Goal: Task Accomplishment & Management: Use online tool/utility

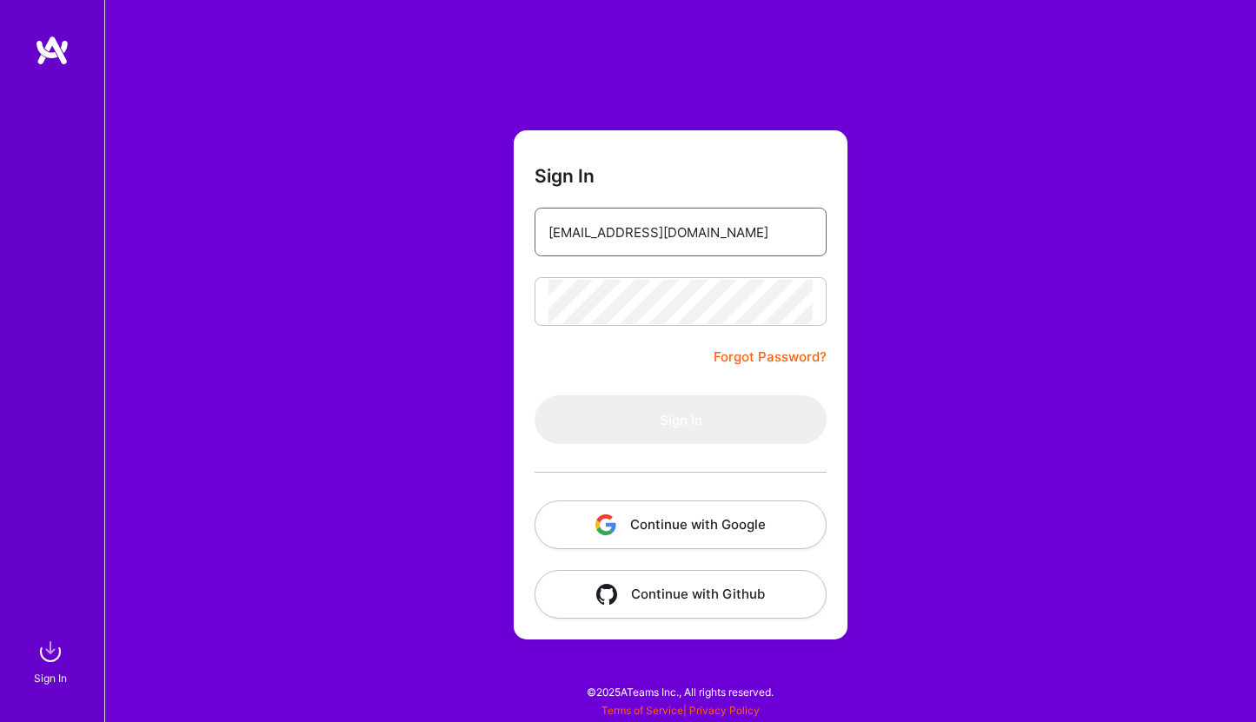
type input "[EMAIL_ADDRESS][DOMAIN_NAME]"
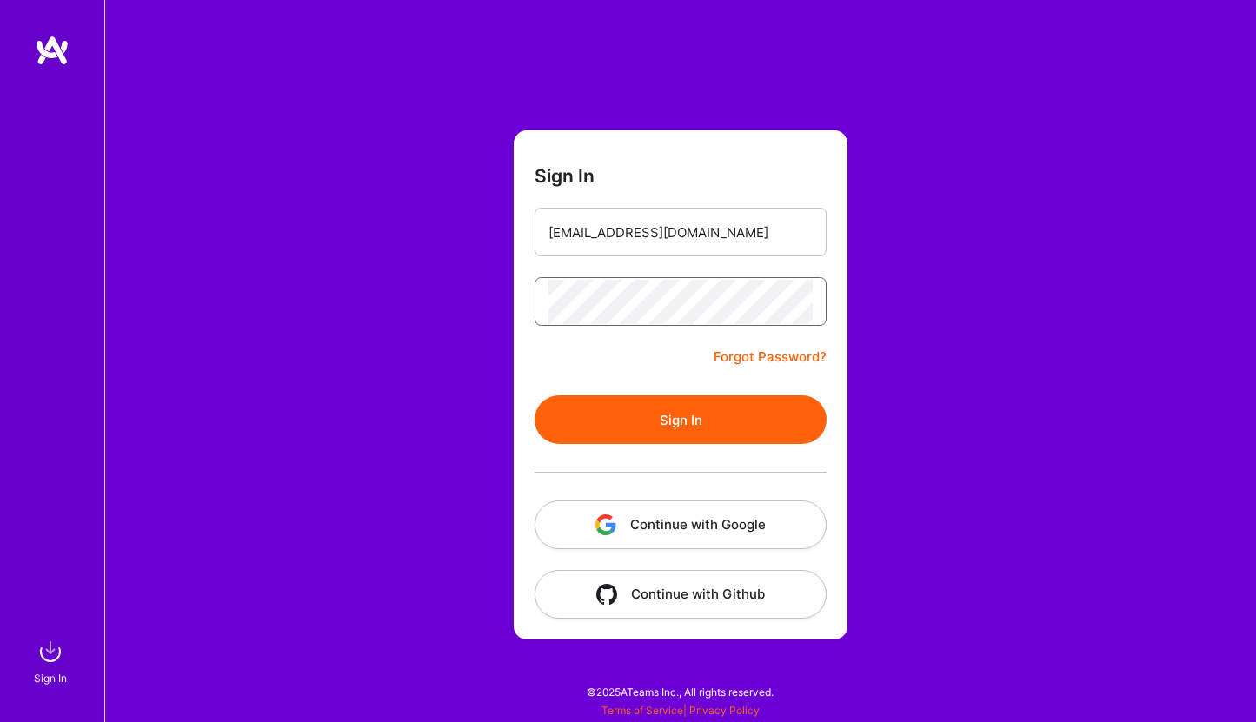
click at [681, 420] on button "Sign In" at bounding box center [681, 420] width 292 height 49
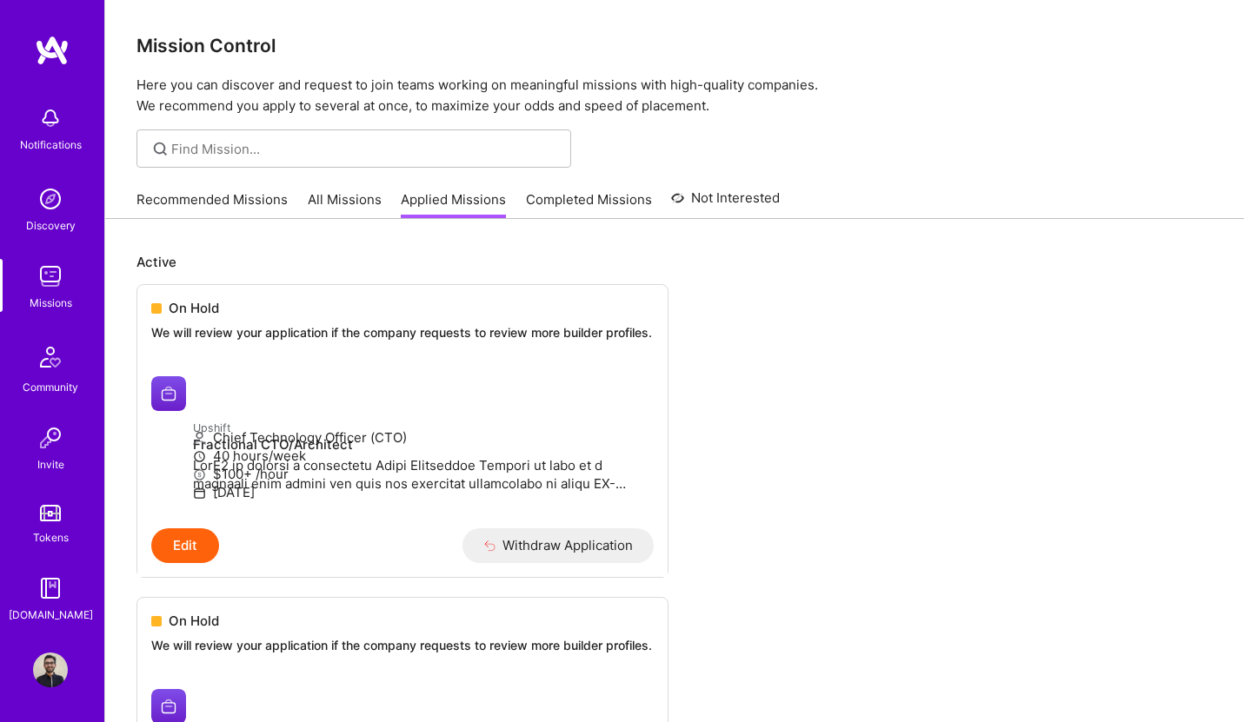
click at [309, 209] on link "All Missions" at bounding box center [345, 204] width 74 height 29
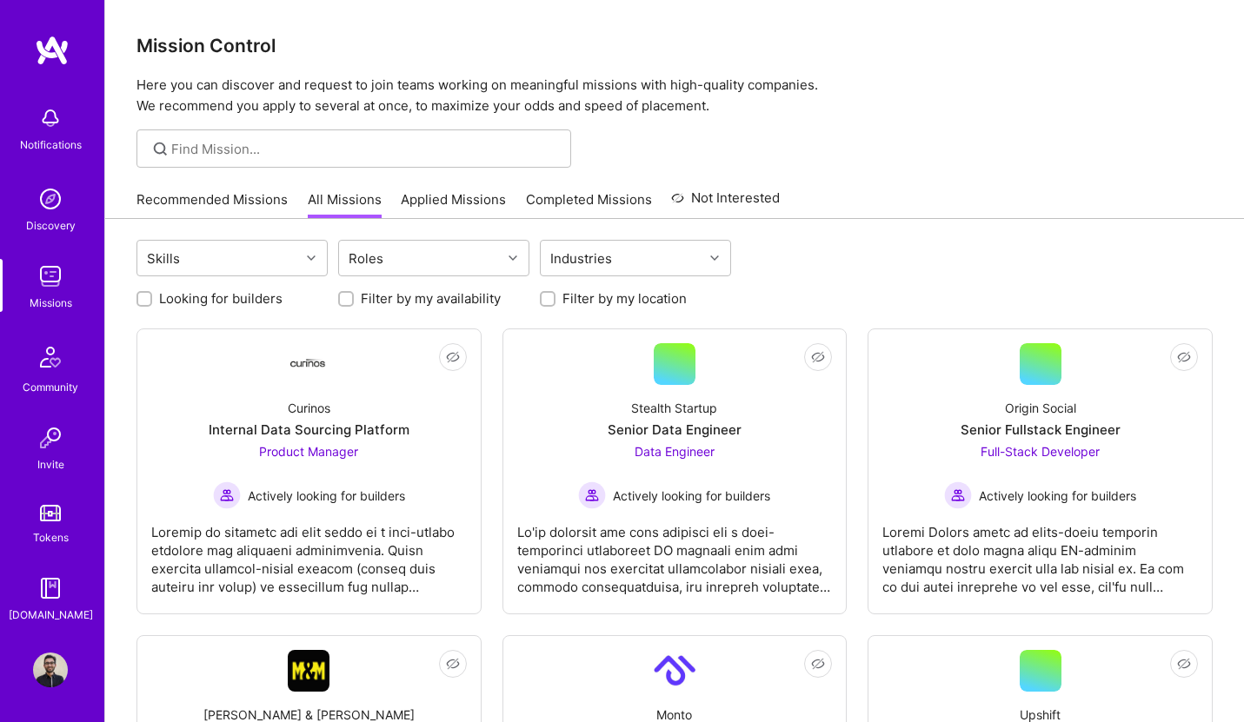
click at [137, 307] on div "Looking for builders" at bounding box center [231, 298] width 191 height 18
click at [146, 294] on input "Looking for builders" at bounding box center [146, 300] width 12 height 12
checkbox input "true"
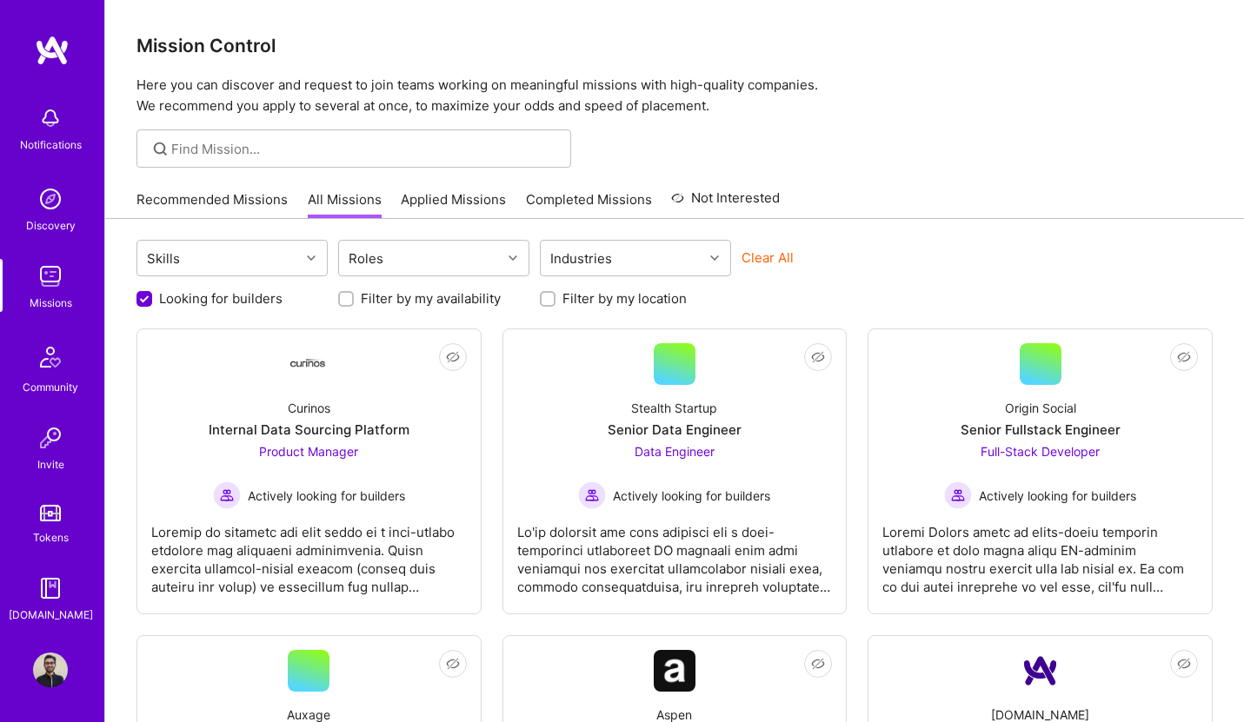
click at [550, 298] on input "Filter by my location" at bounding box center [549, 300] width 12 height 12
checkbox input "true"
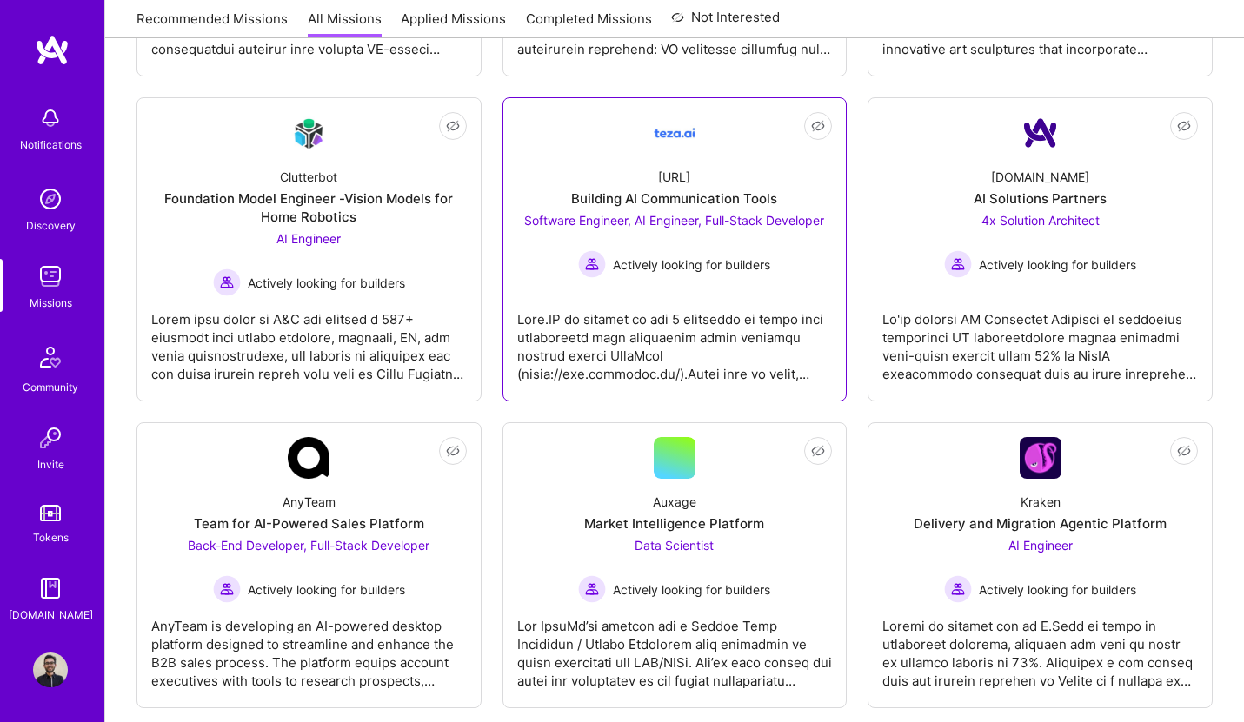
scroll to position [881, 0]
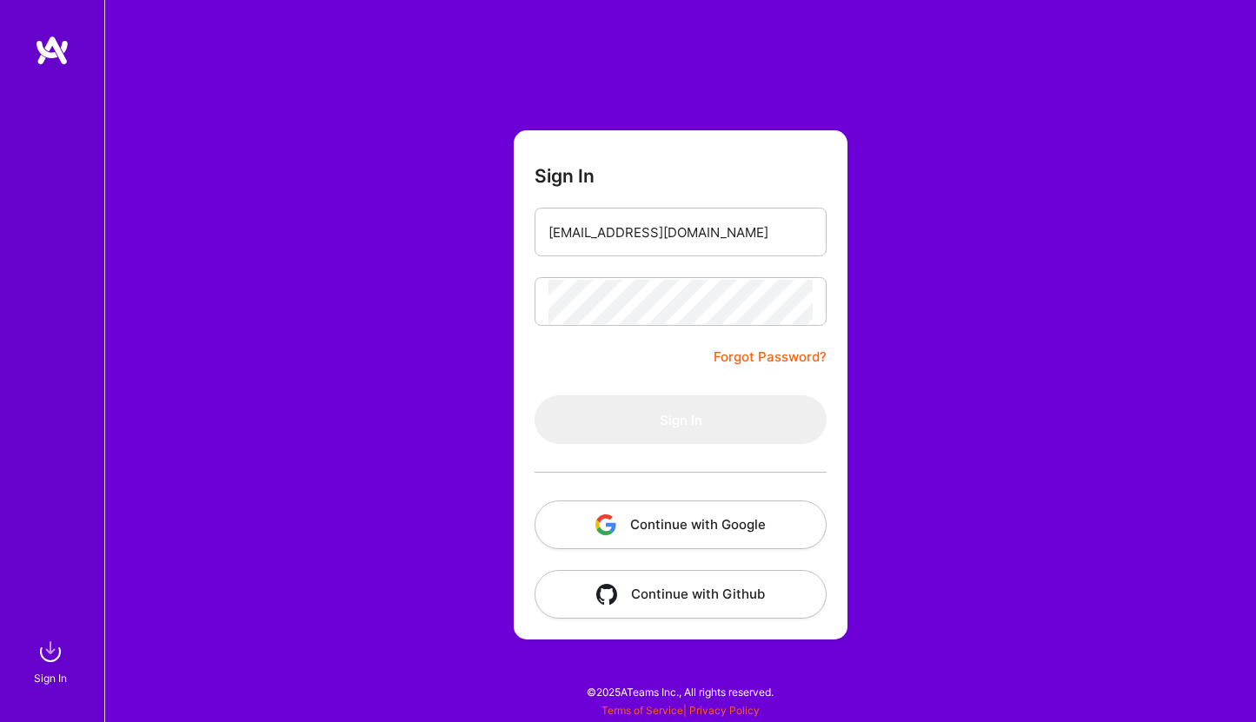
type input "[EMAIL_ADDRESS][DOMAIN_NAME]"
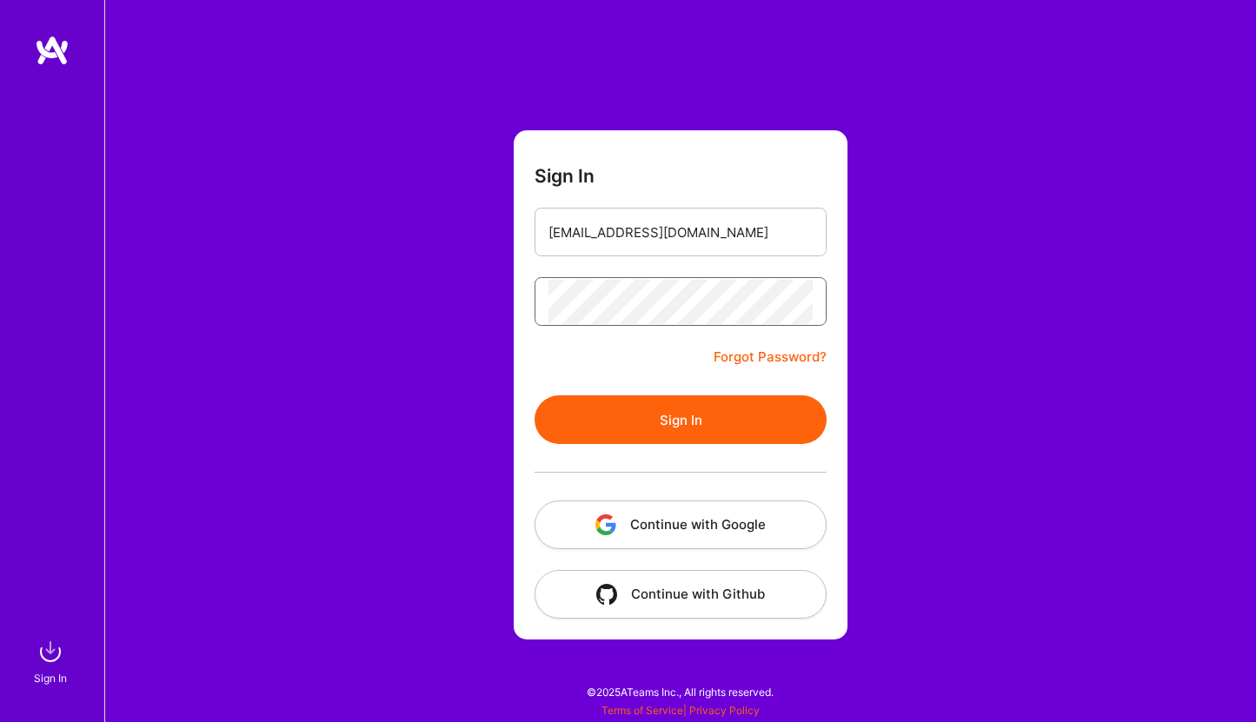
click at [681, 420] on button "Sign In" at bounding box center [681, 420] width 292 height 49
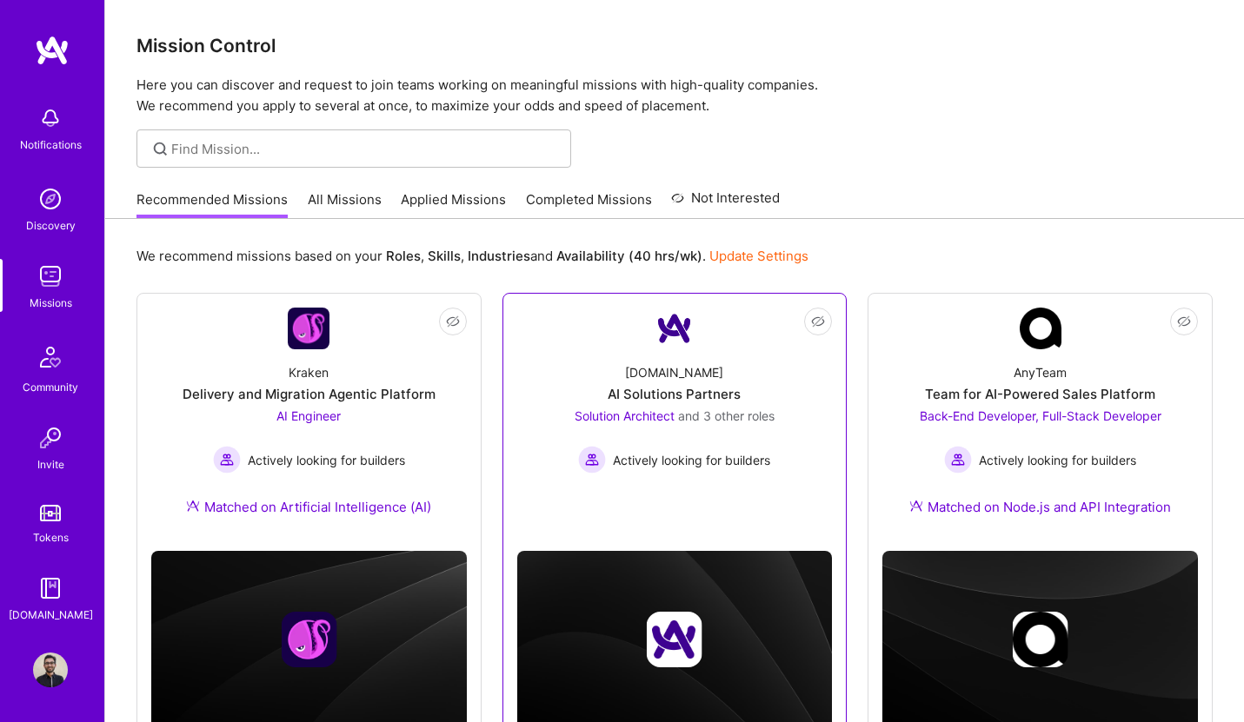
scroll to position [129, 0]
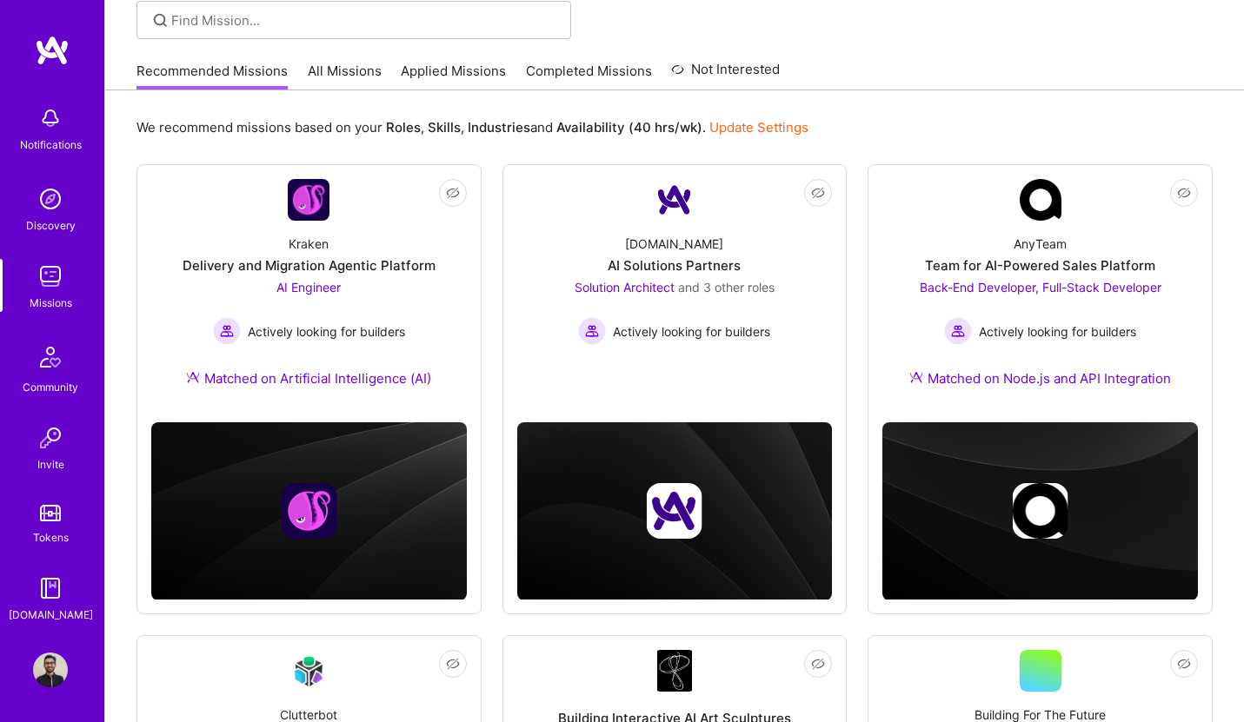
click at [360, 80] on link "All Missions" at bounding box center [345, 76] width 74 height 29
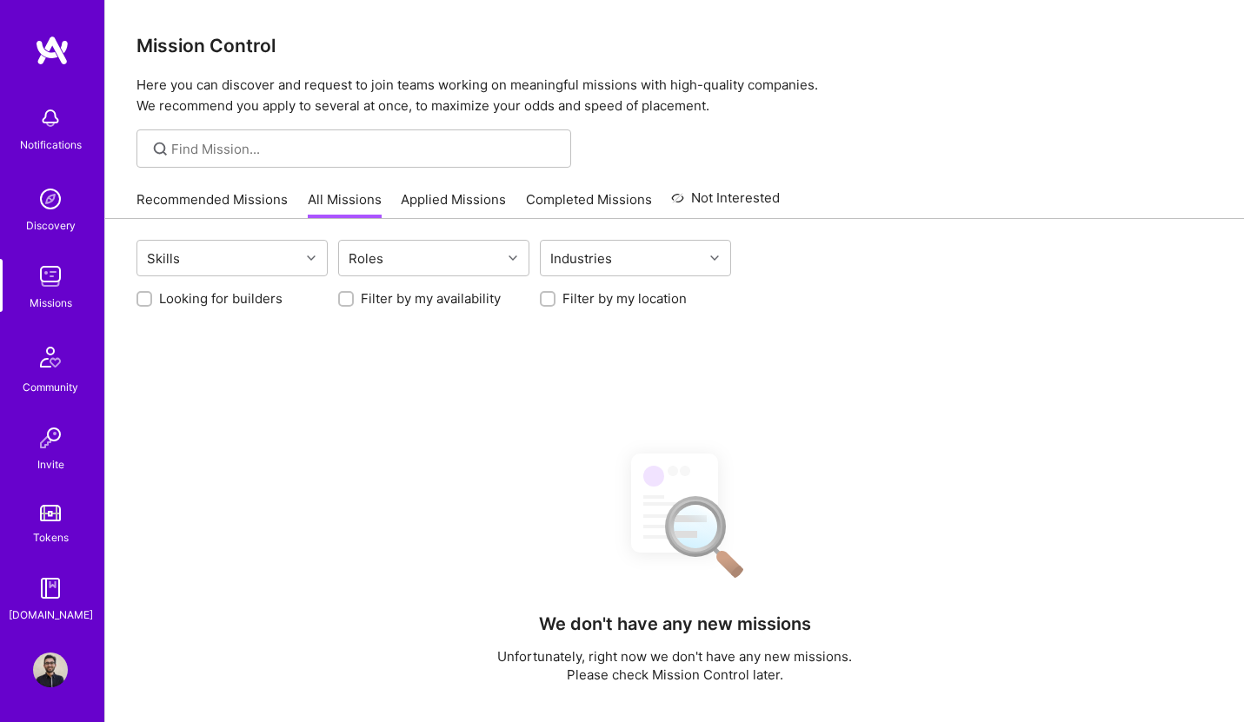
click at [430, 203] on link "Applied Missions" at bounding box center [453, 204] width 105 height 29
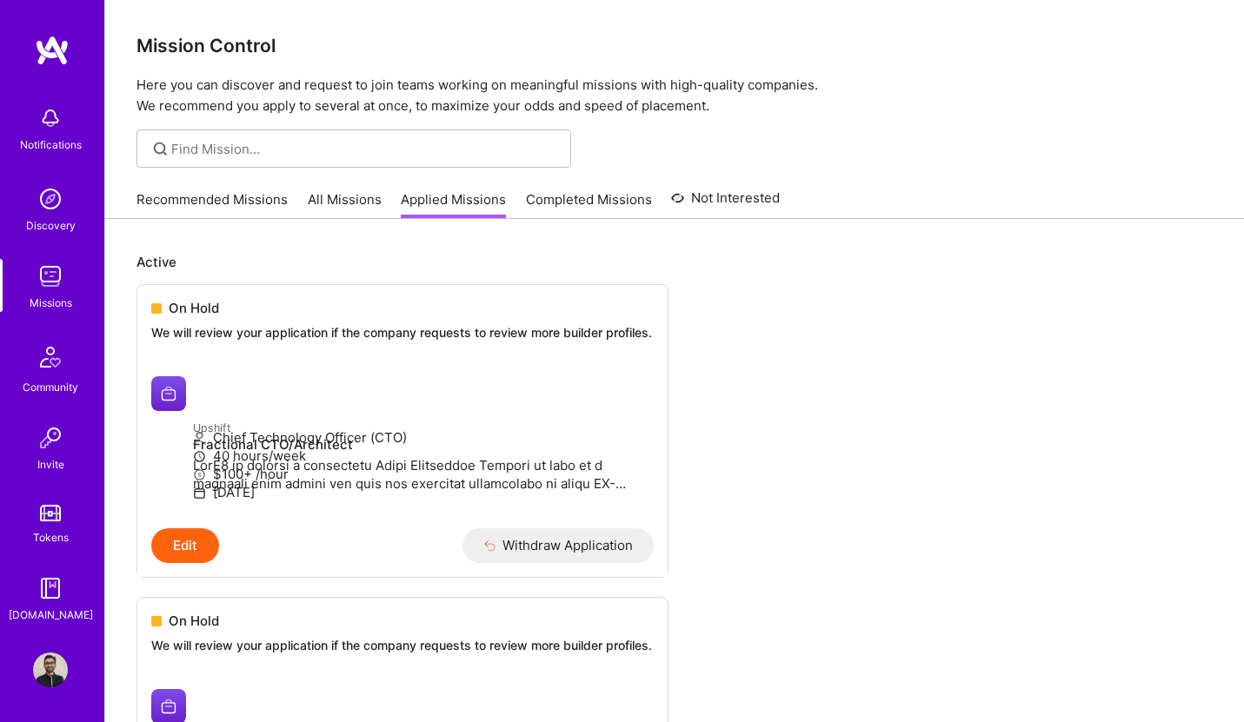
click at [337, 198] on link "All Missions" at bounding box center [345, 204] width 74 height 29
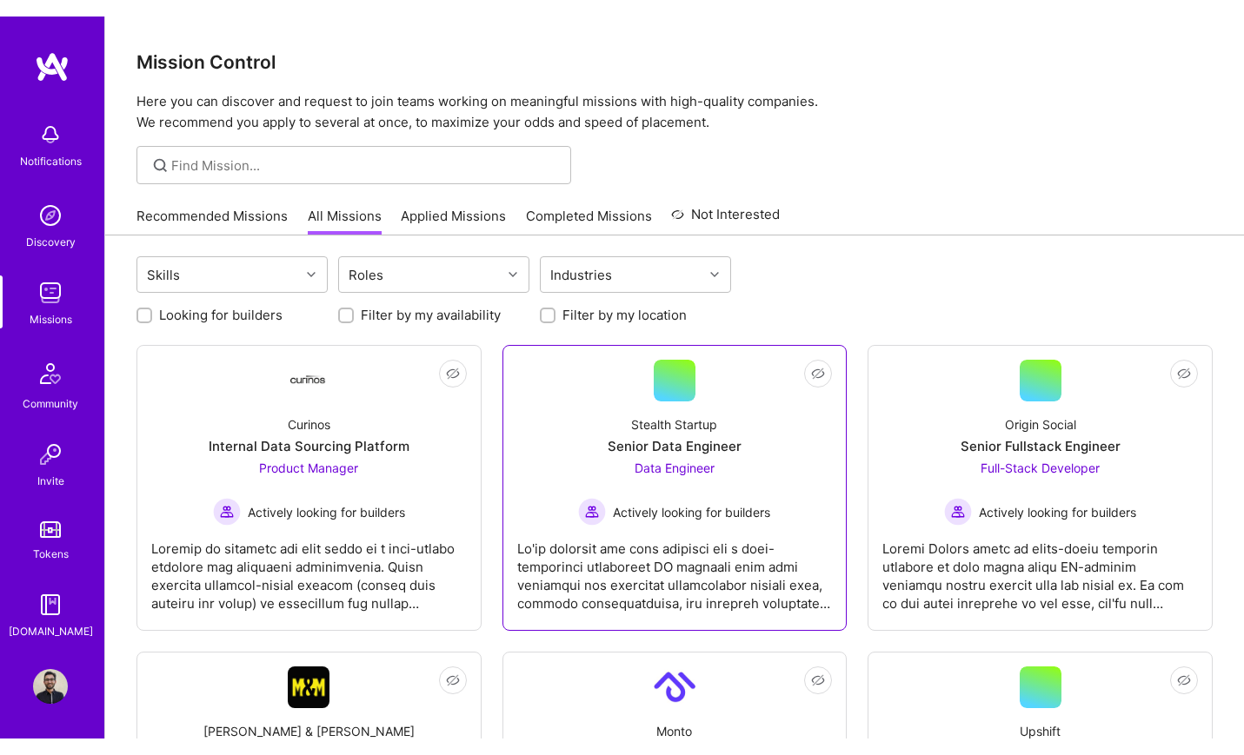
scroll to position [135, 0]
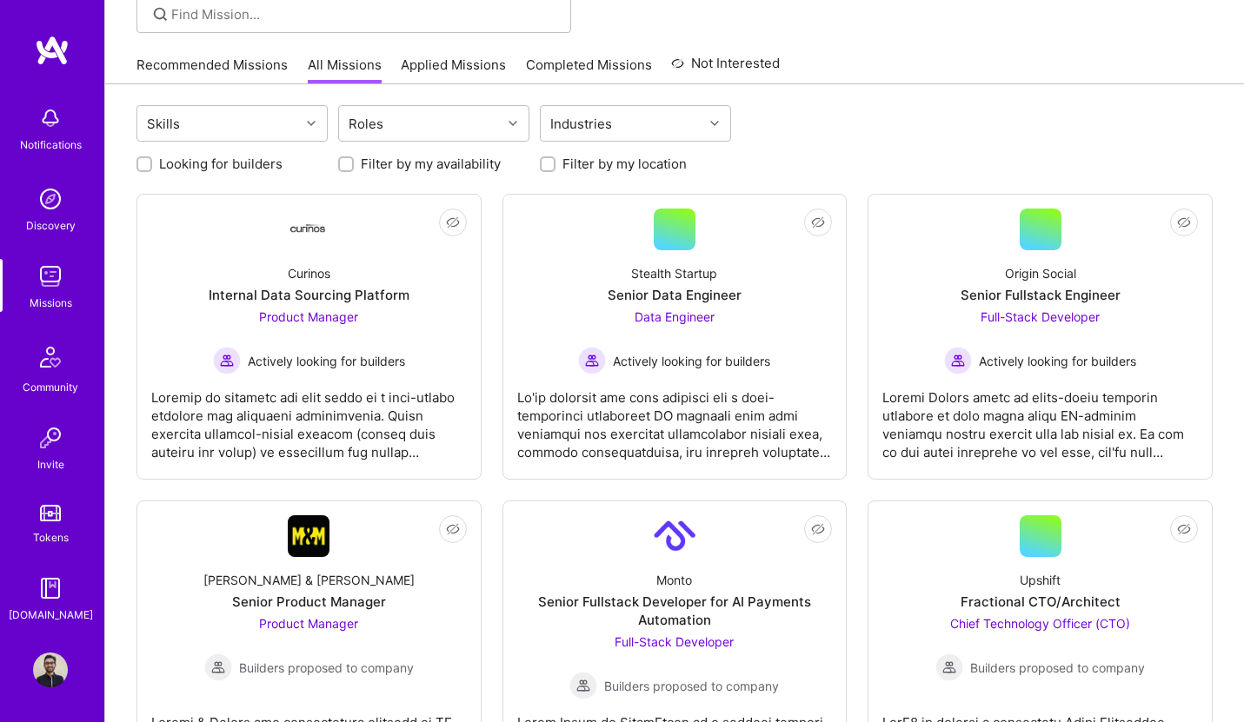
click at [136, 162] on div at bounding box center [144, 164] width 16 height 16
click at [145, 166] on input "Looking for builders" at bounding box center [146, 165] width 12 height 12
checkbox input "true"
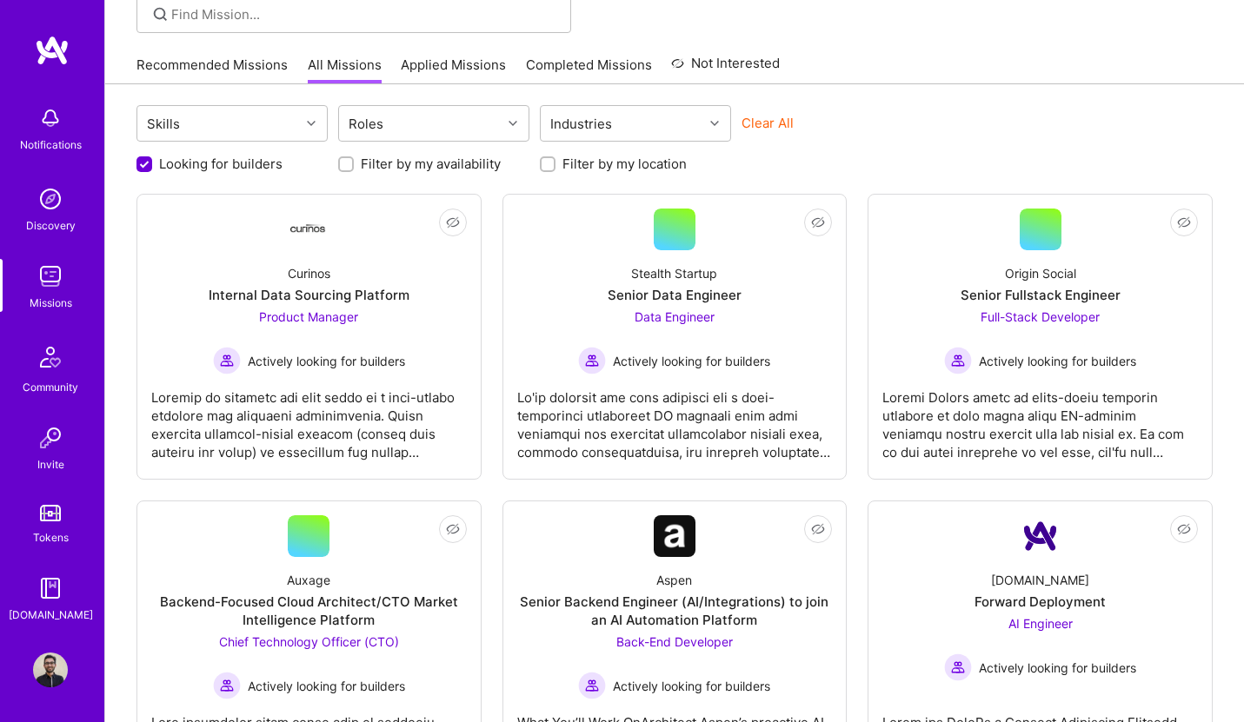
click at [555, 166] on div "Filter by my location" at bounding box center [635, 164] width 191 height 18
click at [551, 168] on input "Filter by my location" at bounding box center [549, 165] width 12 height 12
checkbox input "true"
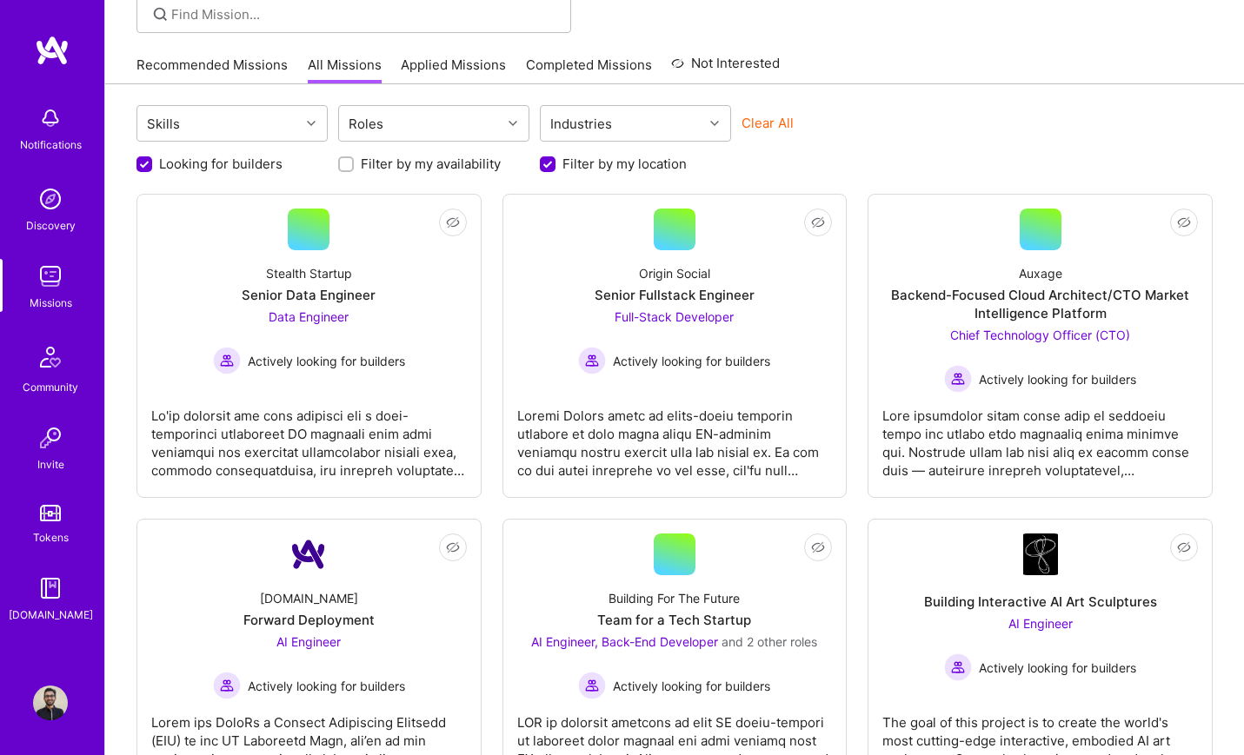
click at [644, 17] on div at bounding box center [674, 14] width 1139 height 38
